Goal: Task Accomplishment & Management: Manage account settings

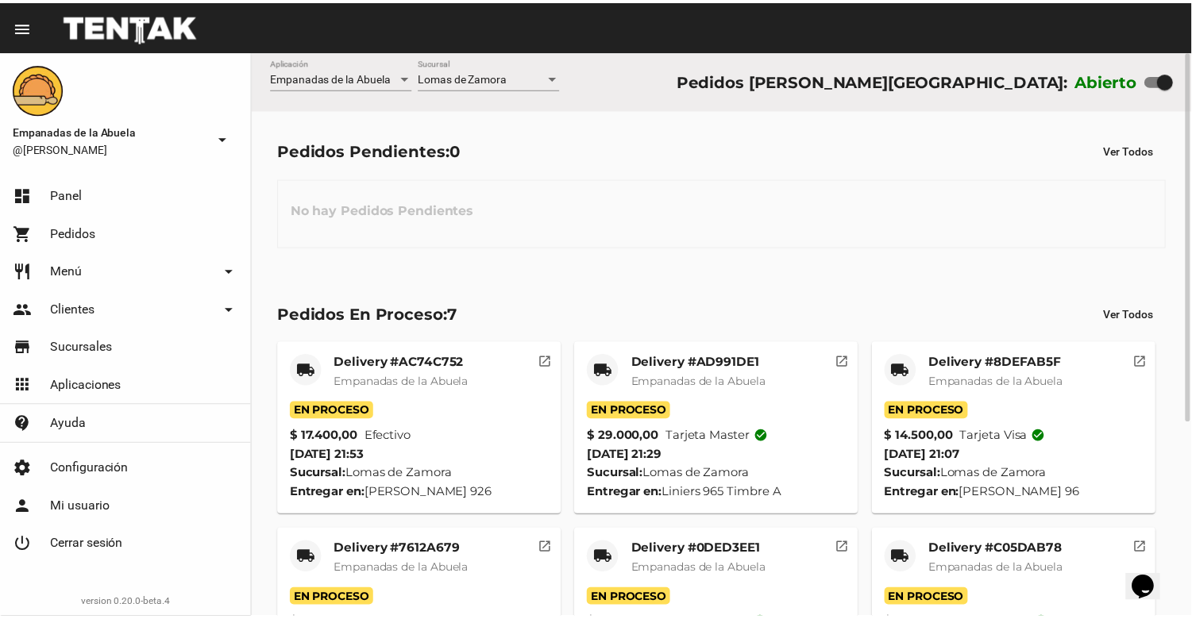
scroll to position [299, 0]
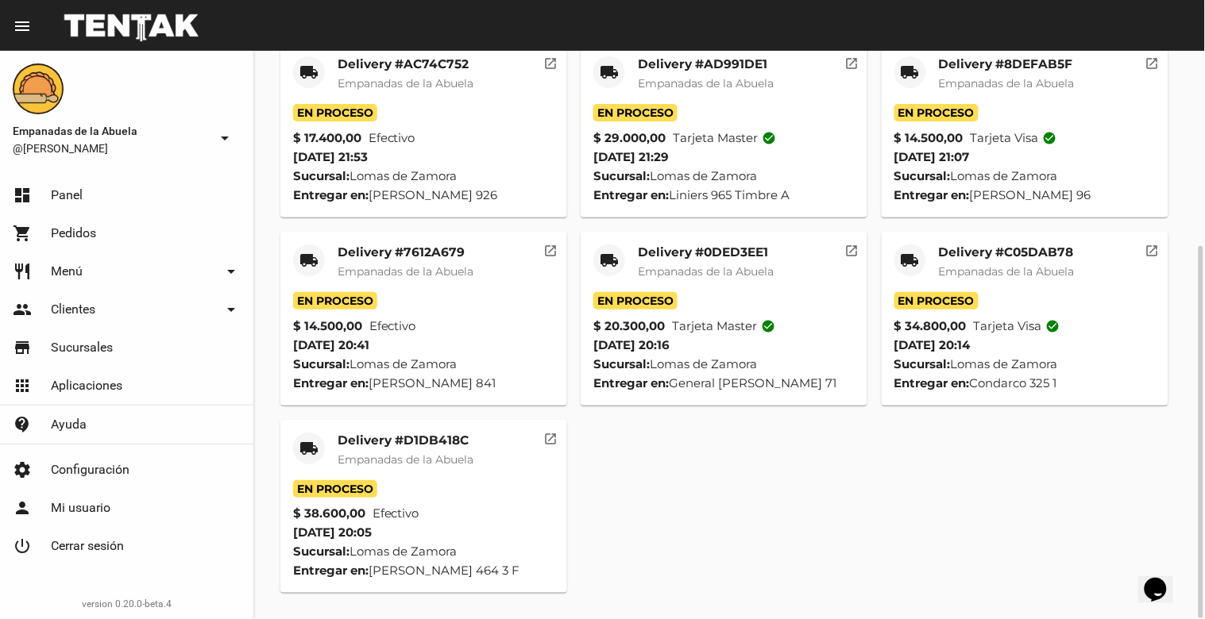
click at [415, 469] on div "Delivery #D1DB418C Empanadas de la Abuela" at bounding box center [406, 457] width 136 height 48
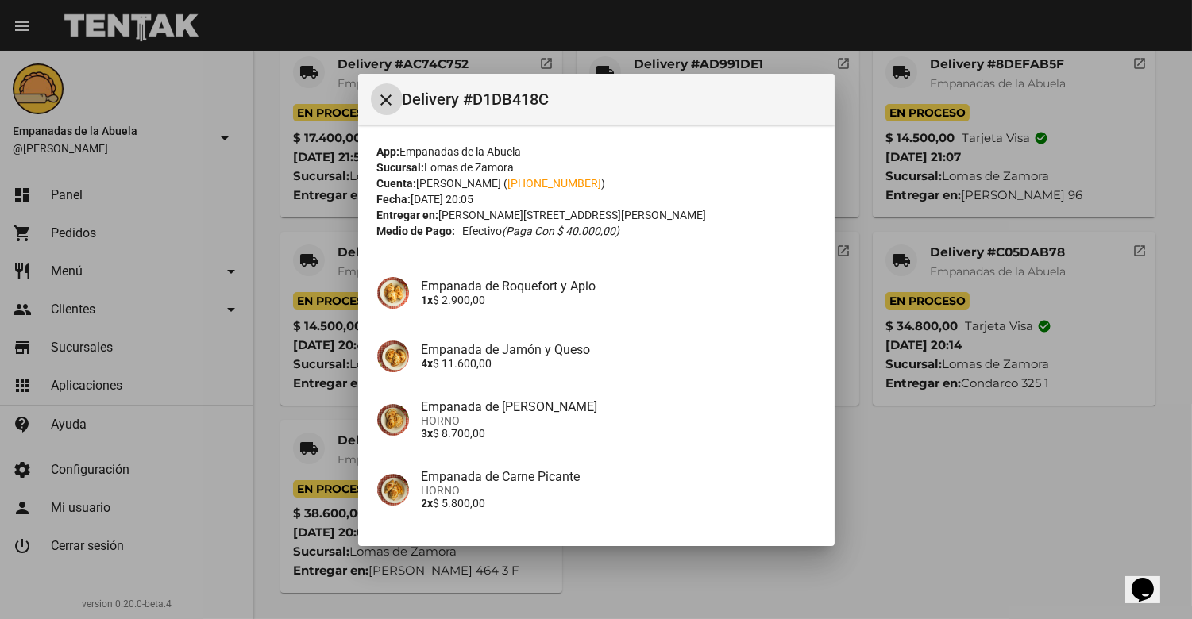
scroll to position [179, 0]
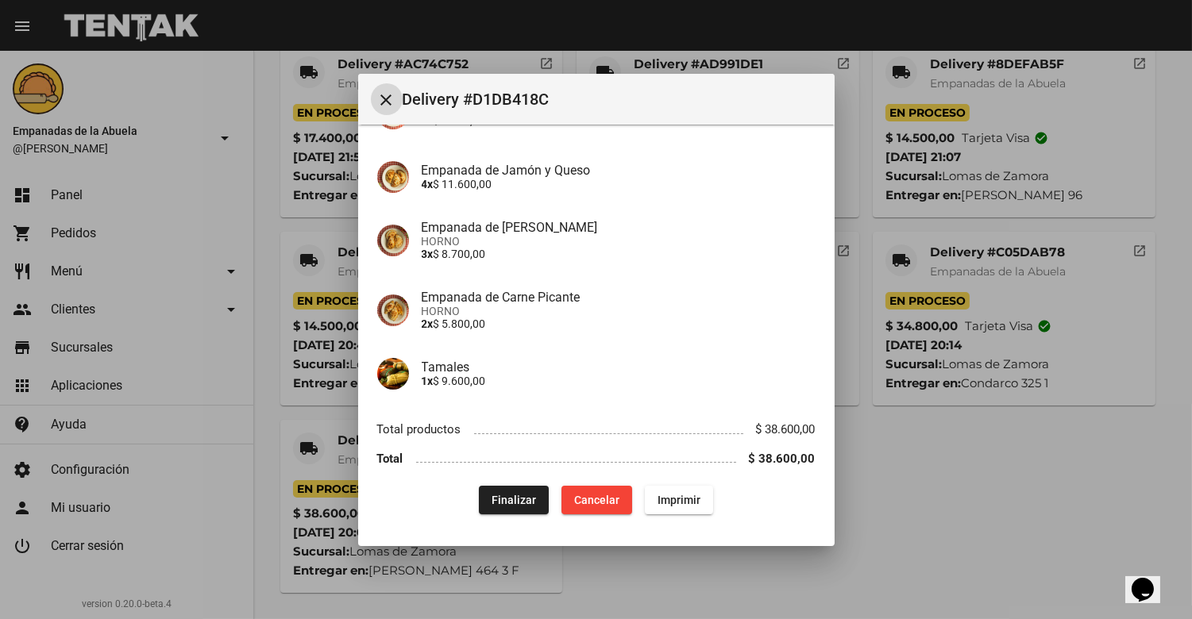
click at [500, 510] on button "Finalizar" at bounding box center [514, 500] width 70 height 29
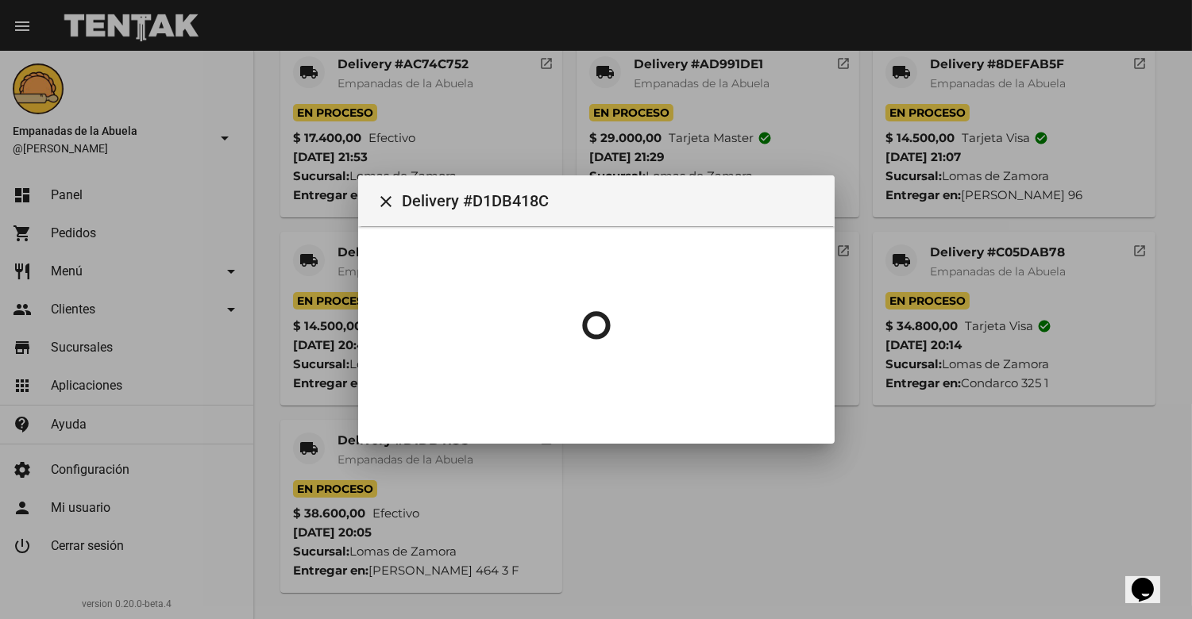
scroll to position [0, 0]
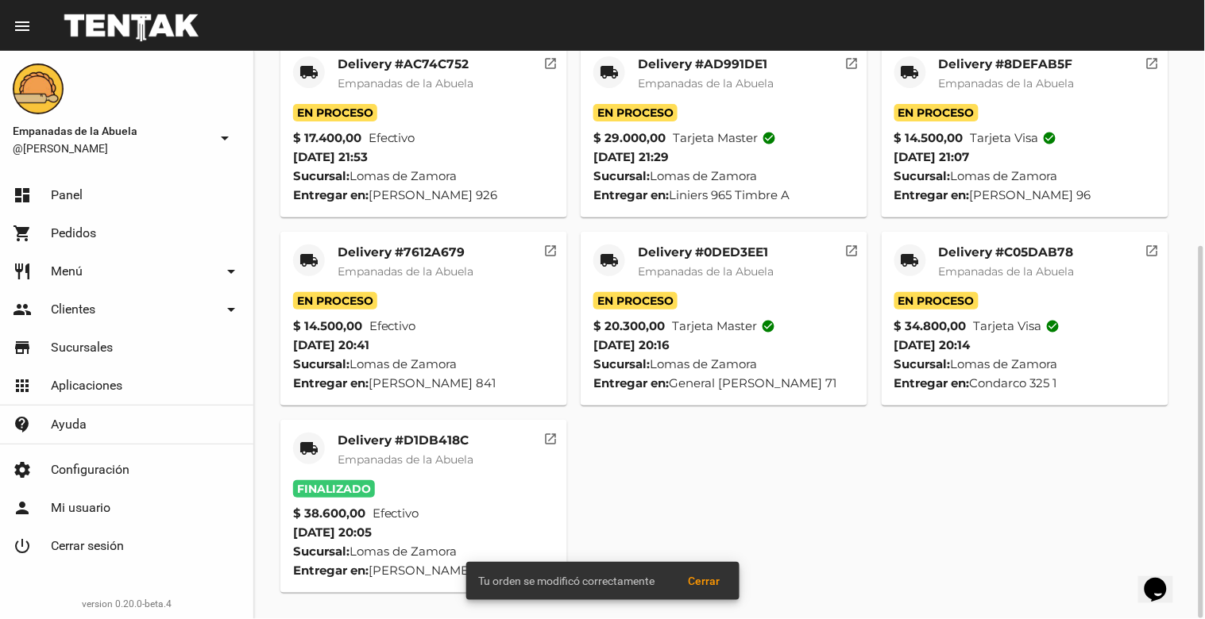
click at [1014, 257] on mat-card-title "Delivery #C05DAB78" at bounding box center [1007, 253] width 136 height 16
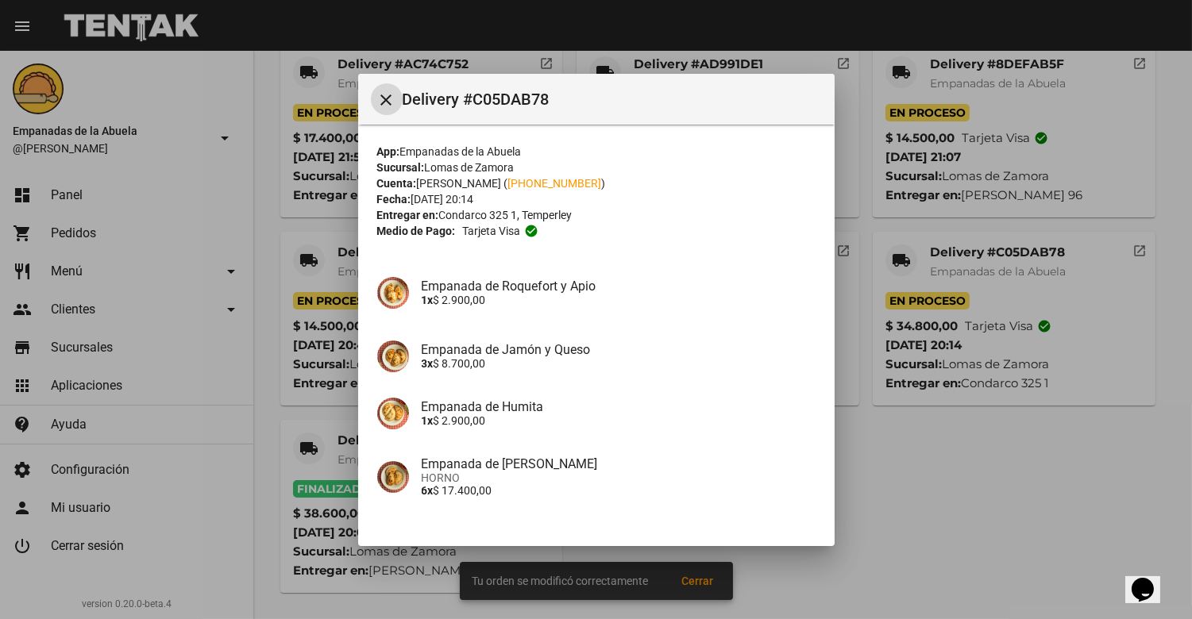
scroll to position [179, 0]
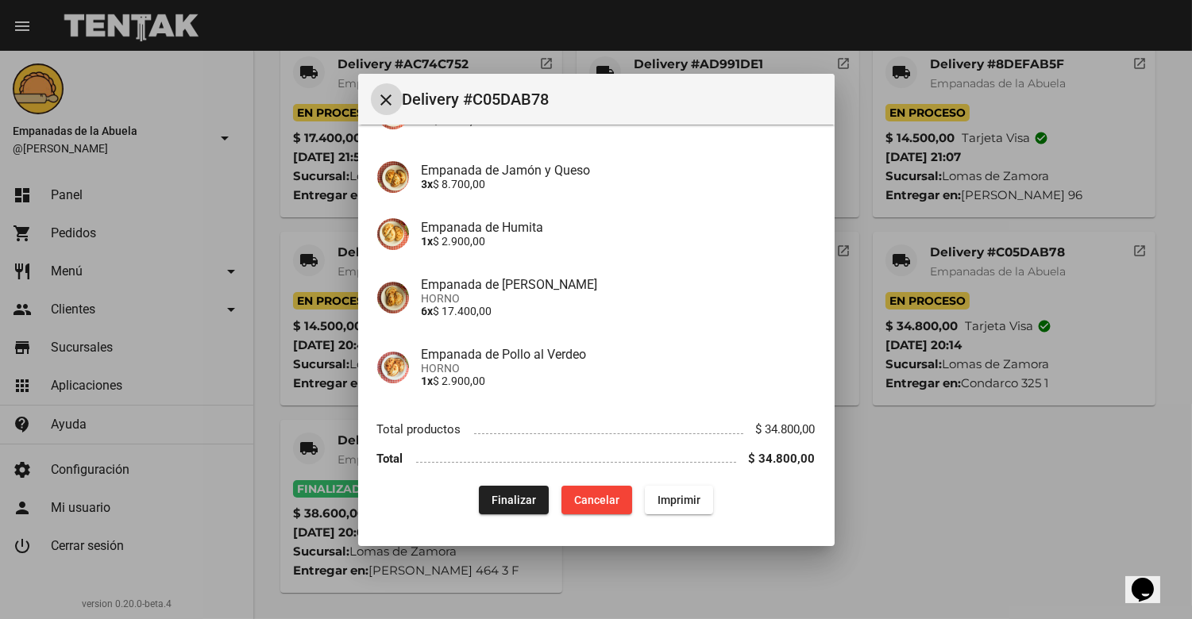
click at [509, 496] on span "Finalizar" at bounding box center [514, 500] width 44 height 13
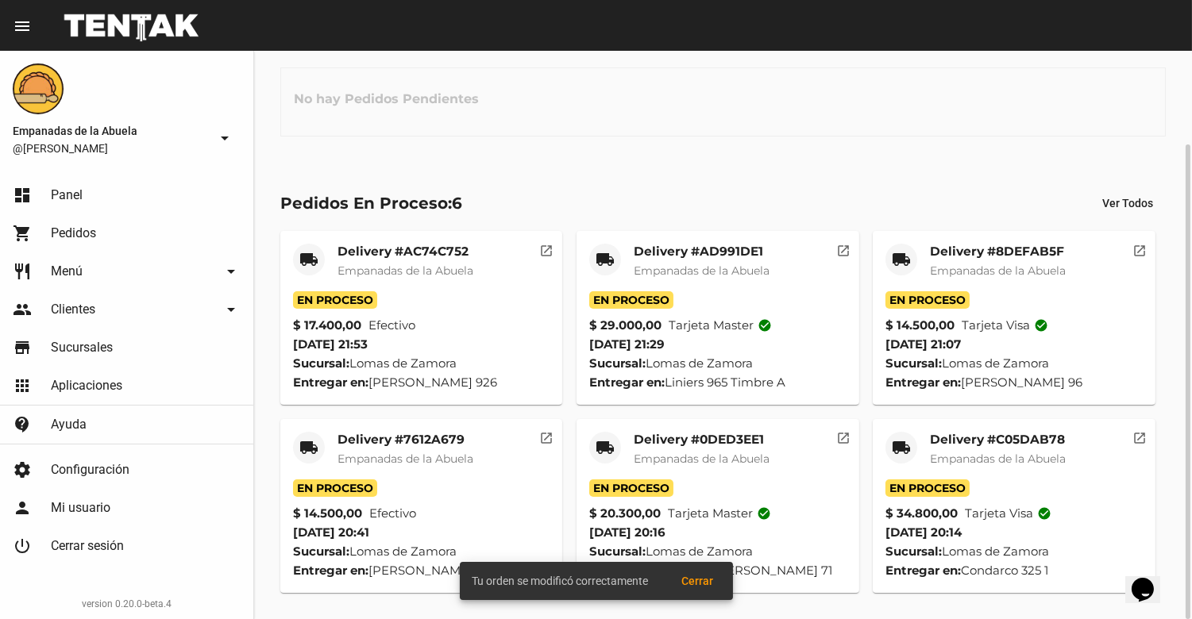
scroll to position [111, 0]
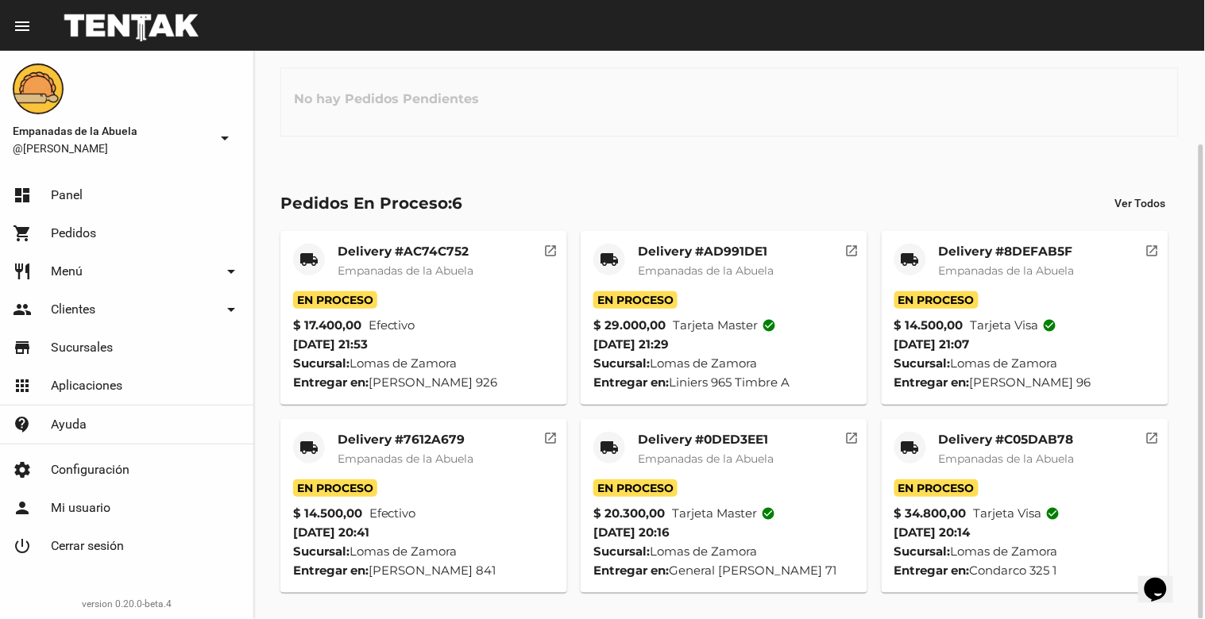
click at [986, 451] on mat-card-subtitle "Empanadas de la Abuela" at bounding box center [1007, 459] width 136 height 16
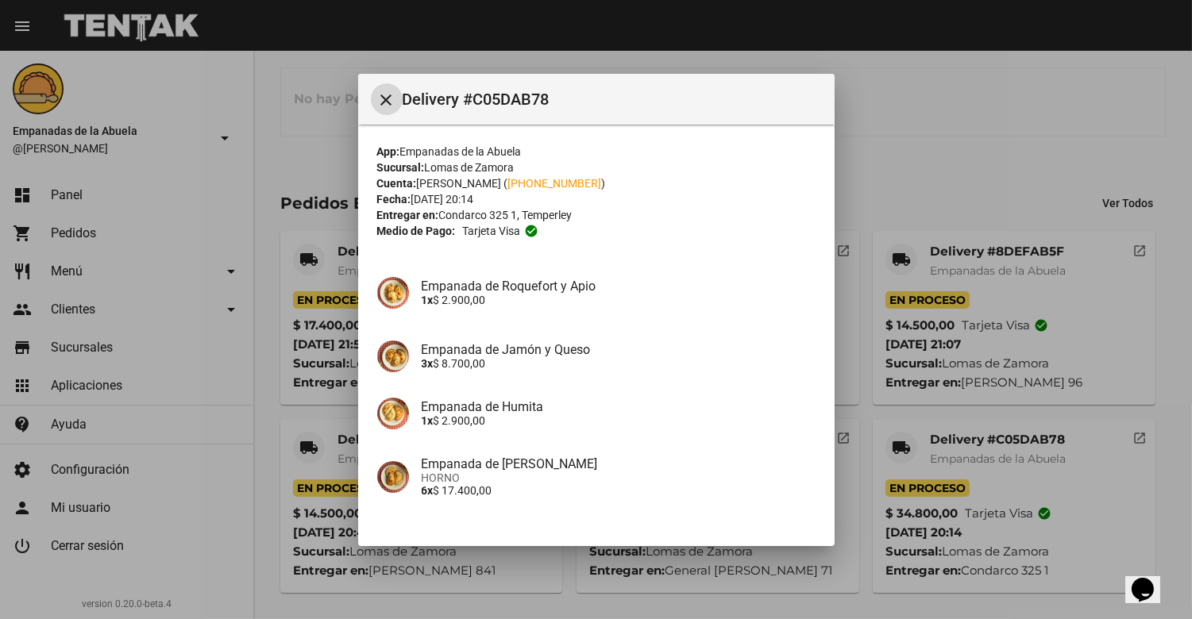
scroll to position [179, 0]
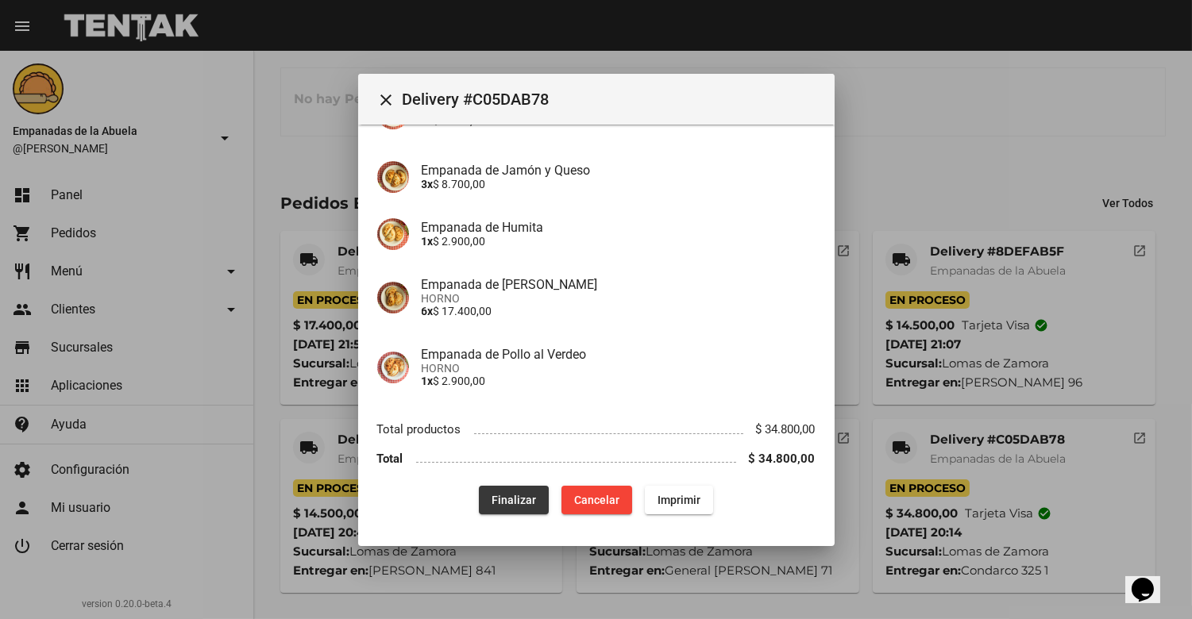
click at [492, 501] on span "Finalizar" at bounding box center [514, 500] width 44 height 13
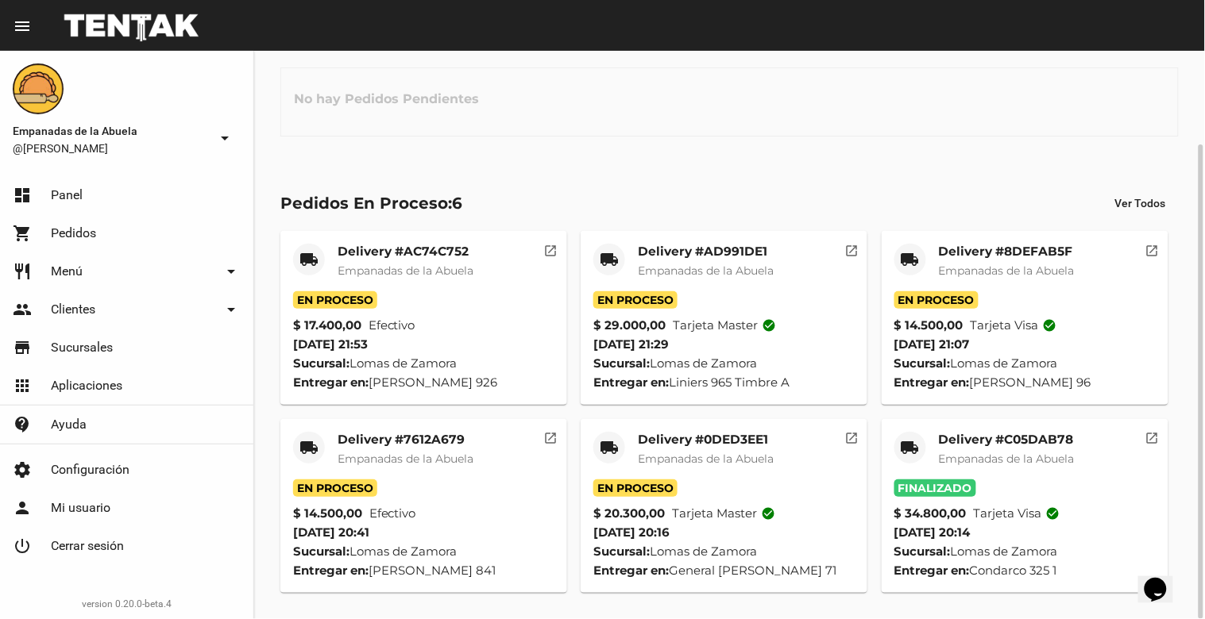
click at [677, 455] on span "Empanadas de la Abuela" at bounding box center [706, 459] width 136 height 14
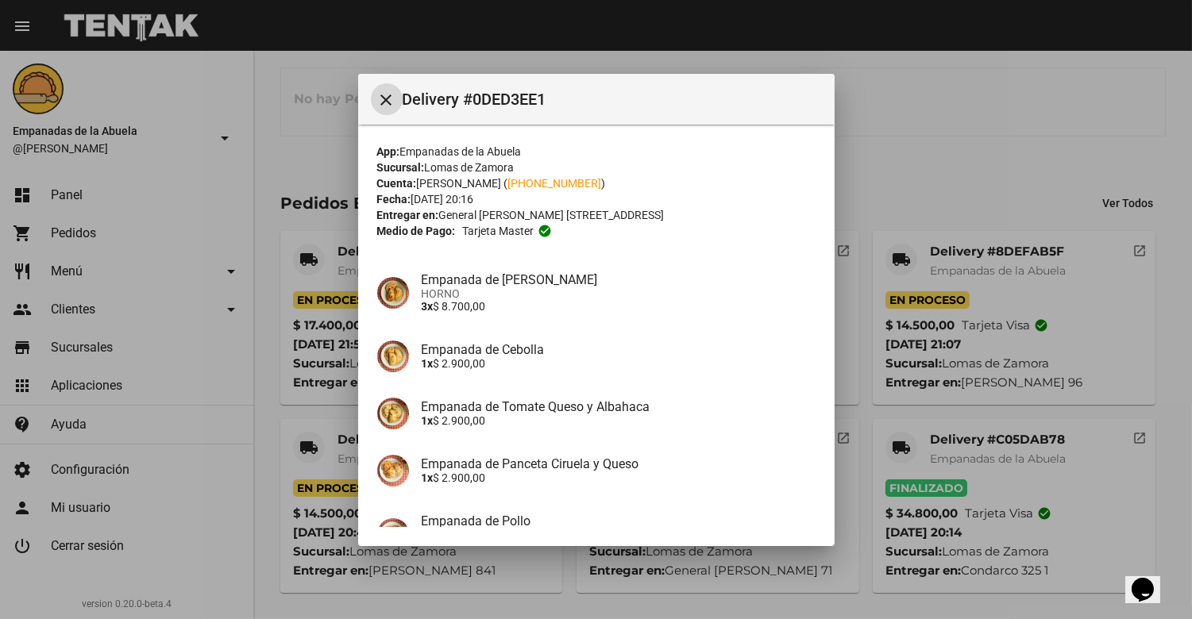
scroll to position [168, 0]
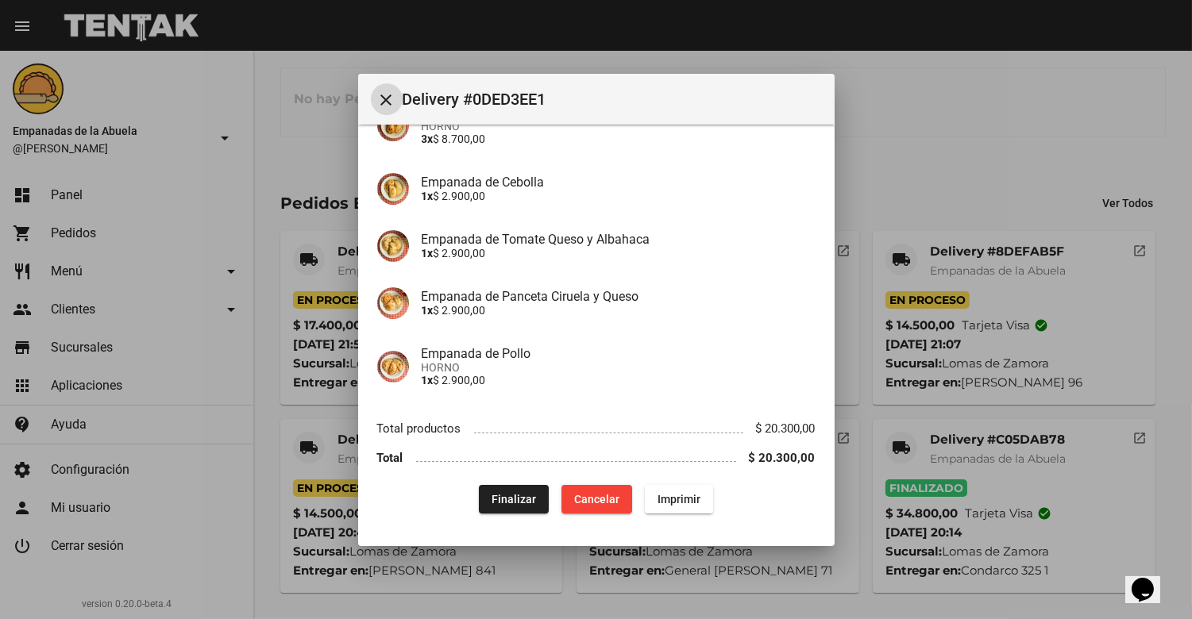
click at [492, 496] on span "Finalizar" at bounding box center [514, 499] width 44 height 13
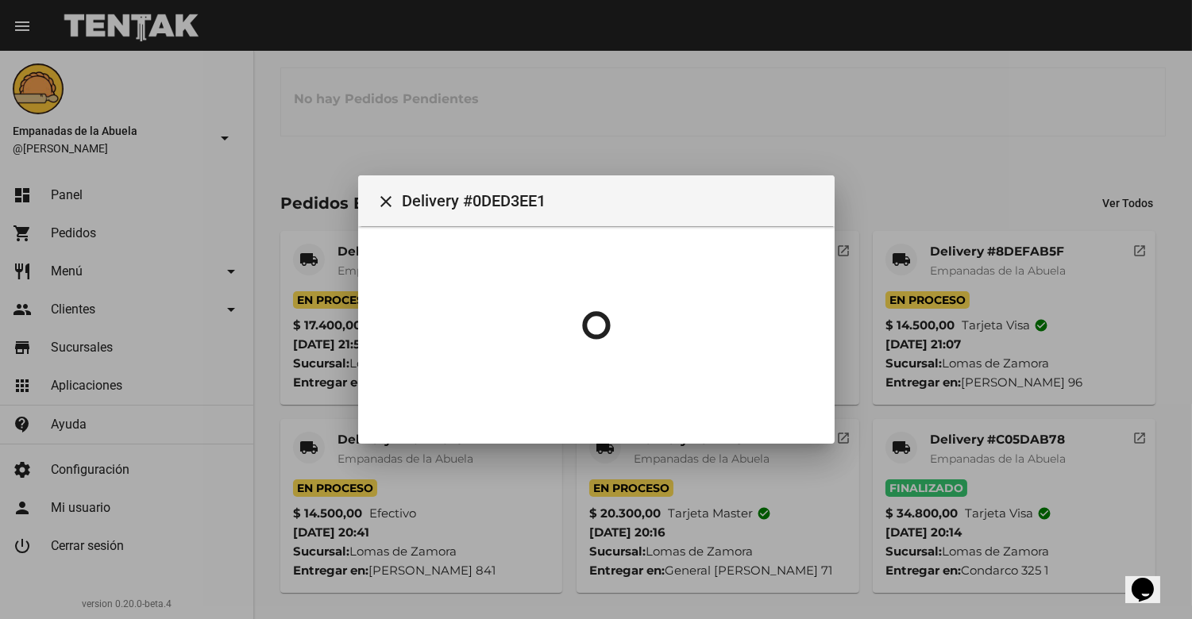
scroll to position [0, 0]
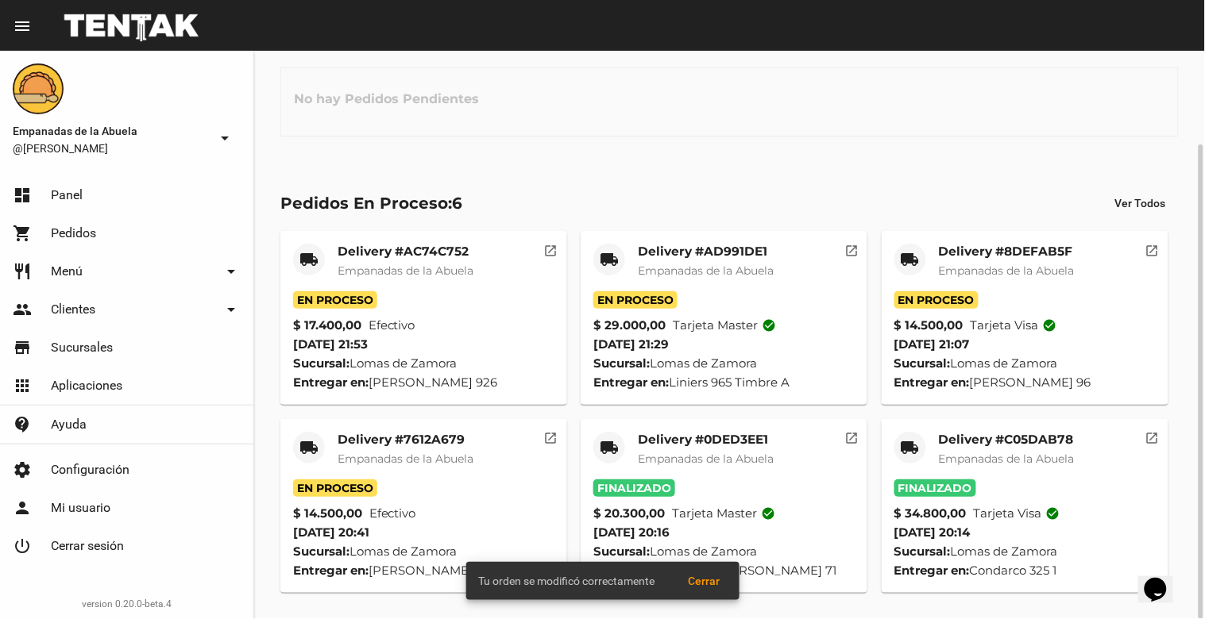
click at [450, 434] on mat-card-title "Delivery #7612A679" at bounding box center [406, 440] width 136 height 16
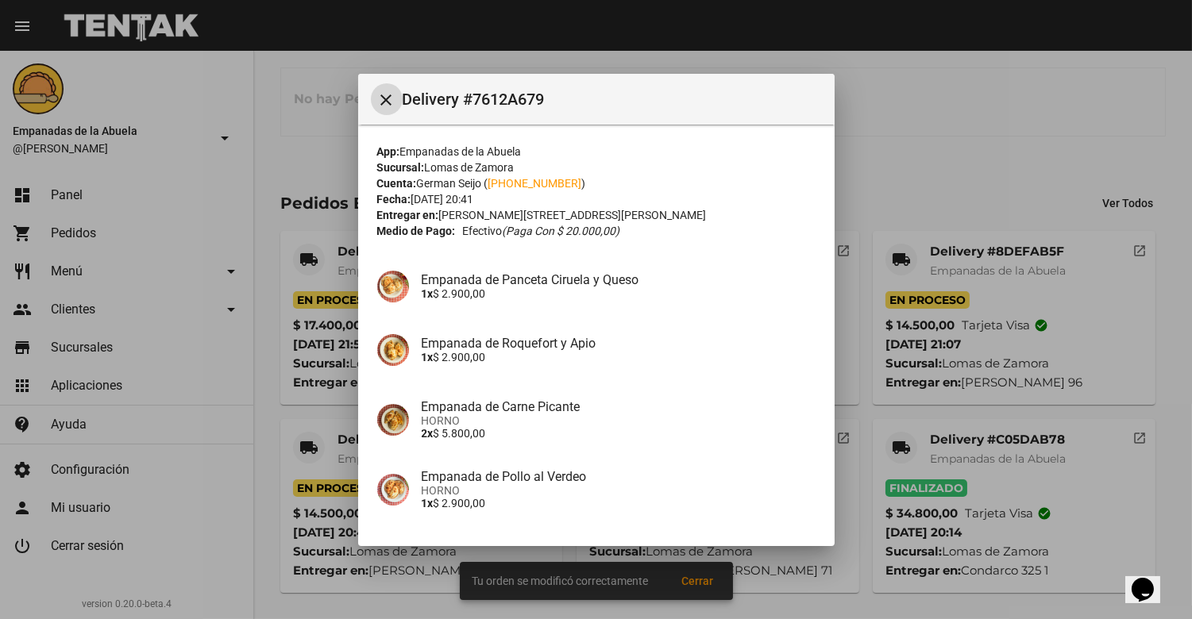
scroll to position [122, 0]
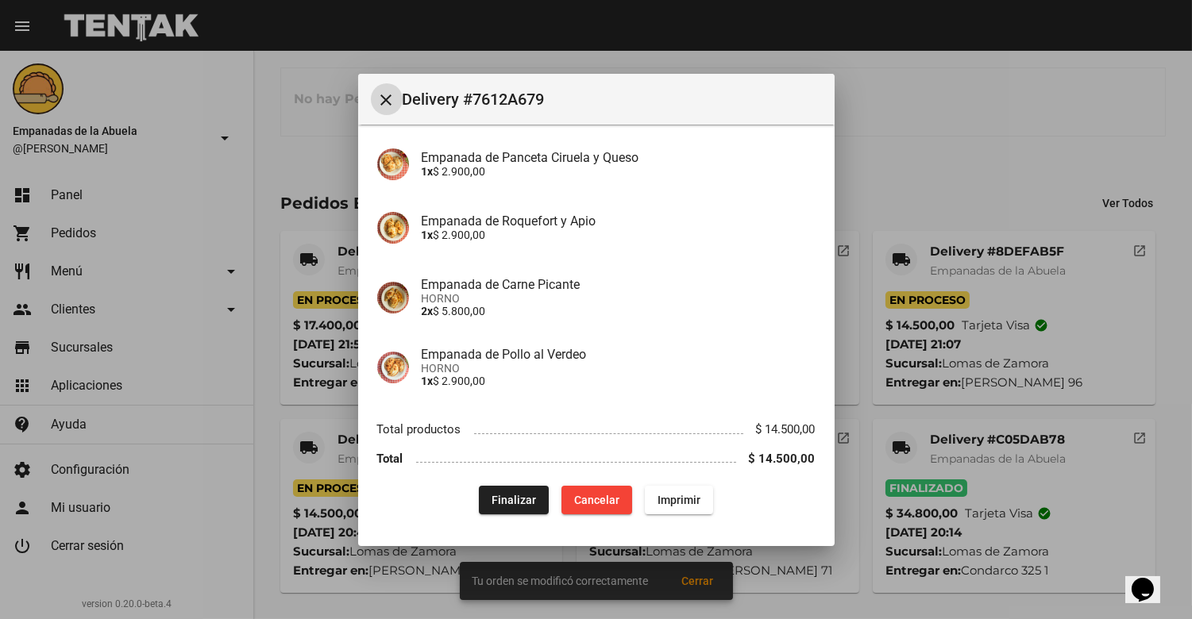
click at [506, 500] on span "Finalizar" at bounding box center [514, 500] width 44 height 13
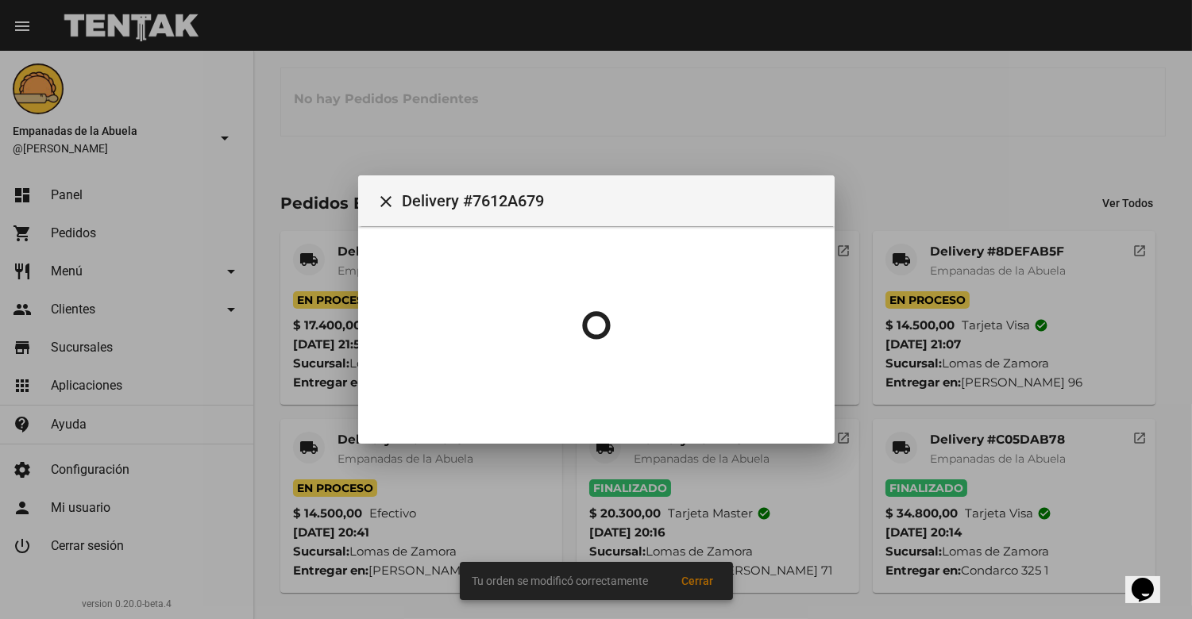
scroll to position [0, 0]
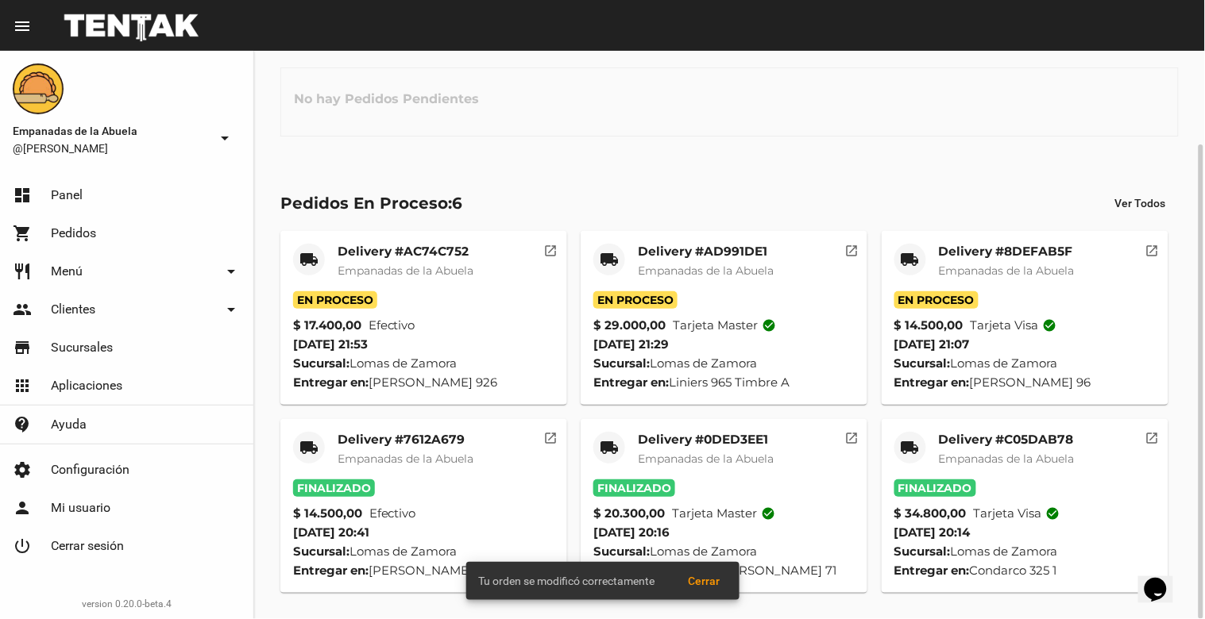
click at [1044, 254] on mat-card-title "Delivery #8DEFAB5F" at bounding box center [1007, 252] width 136 height 16
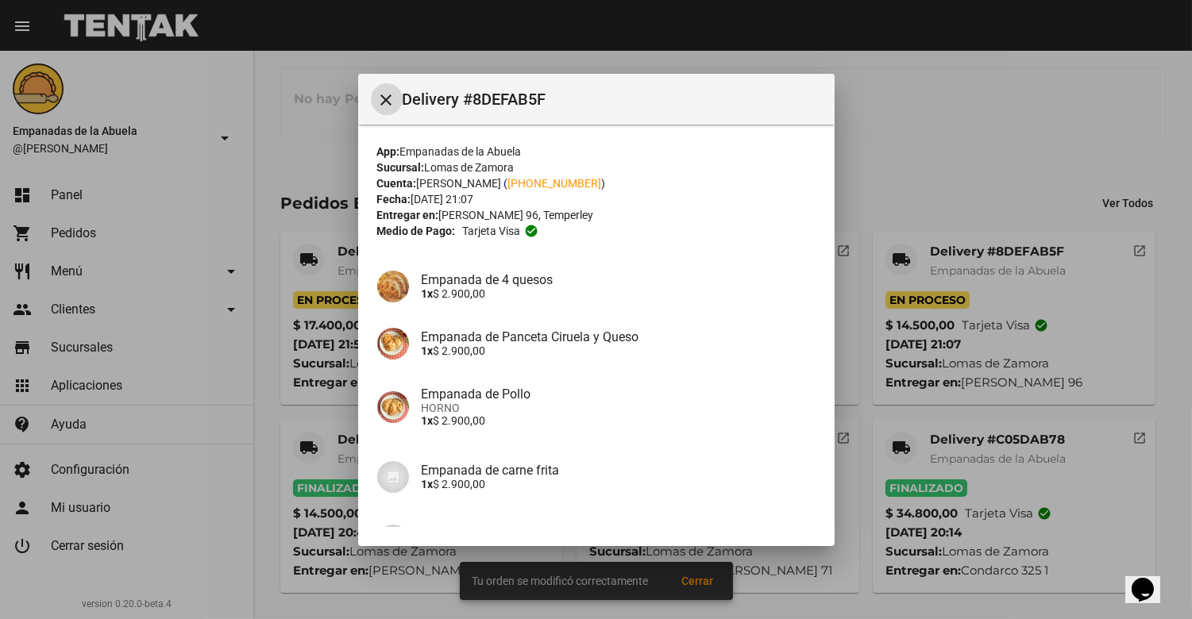
scroll to position [168, 0]
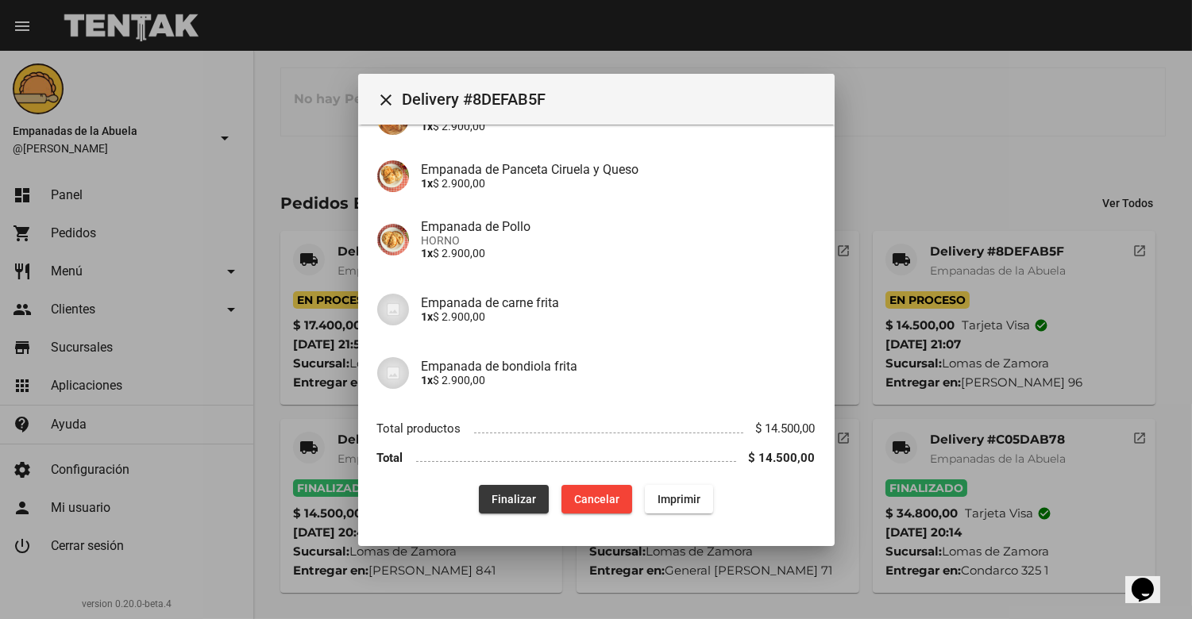
click at [493, 493] on span "Finalizar" at bounding box center [514, 499] width 44 height 13
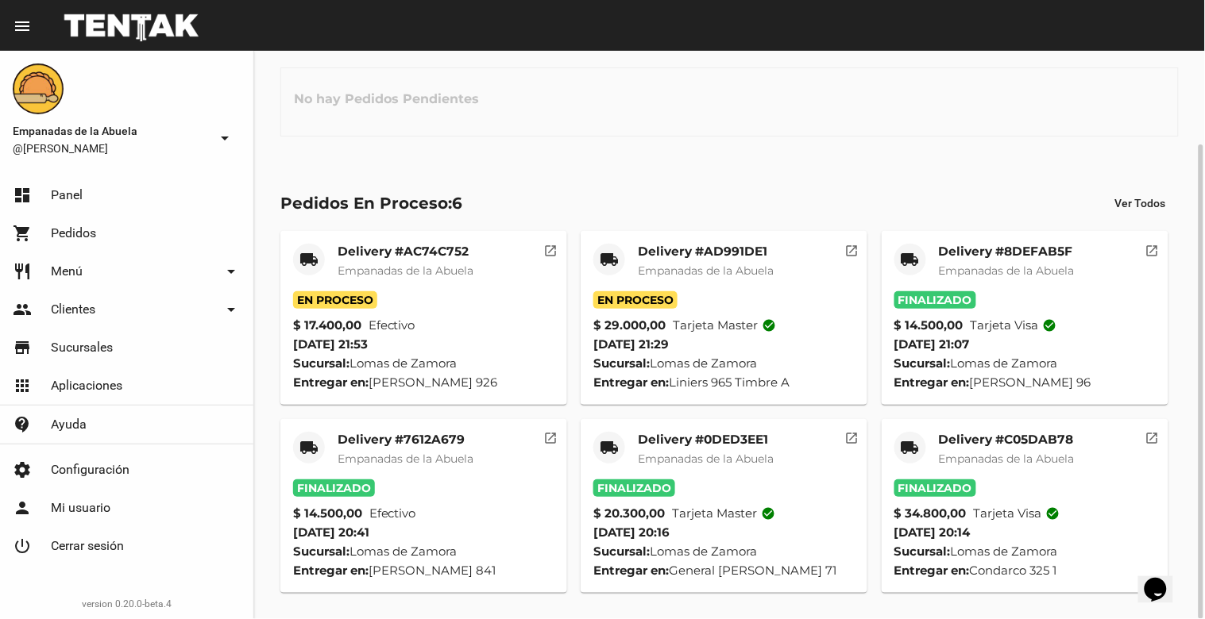
scroll to position [0, 0]
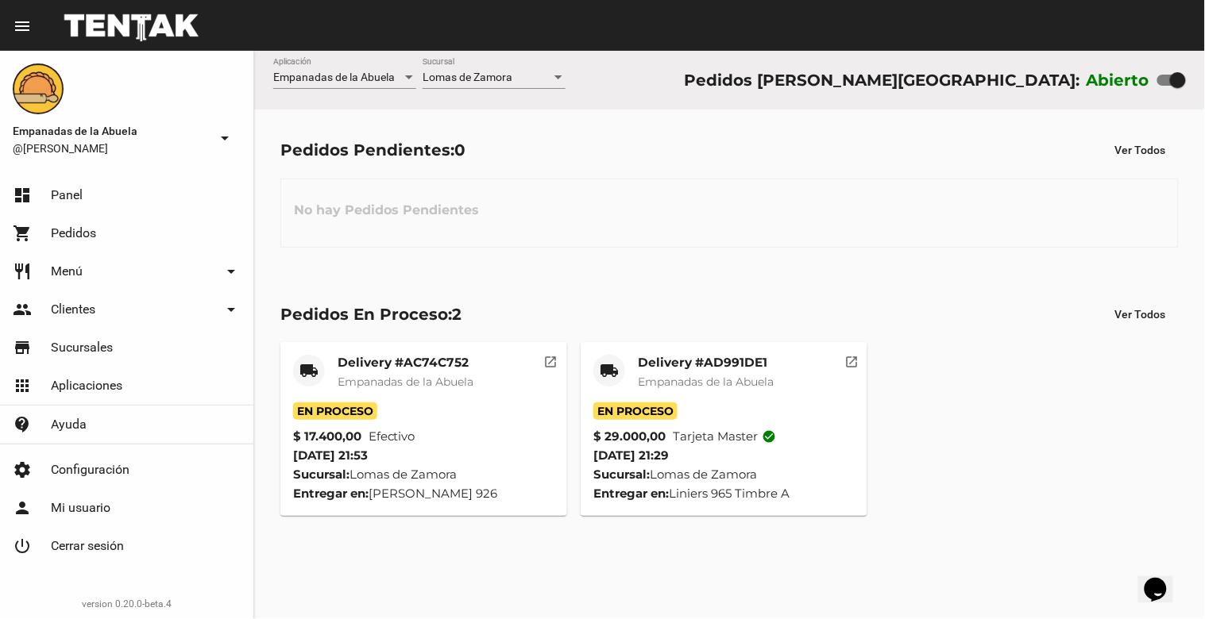
click at [1180, 83] on div at bounding box center [1178, 80] width 16 height 16
click at [1165, 86] on input "checkbox" at bounding box center [1164, 86] width 1 height 1
checkbox input "false"
